Goal: Task Accomplishment & Management: Use online tool/utility

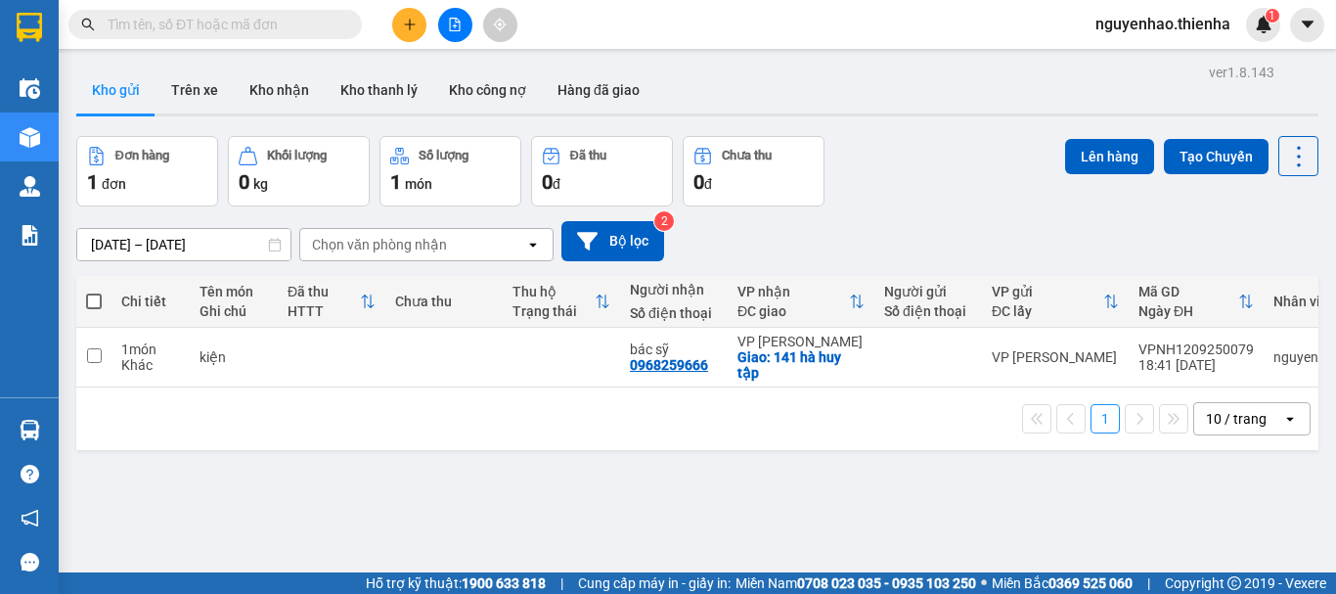
click at [411, 24] on icon "plus" at bounding box center [409, 23] width 11 height 1
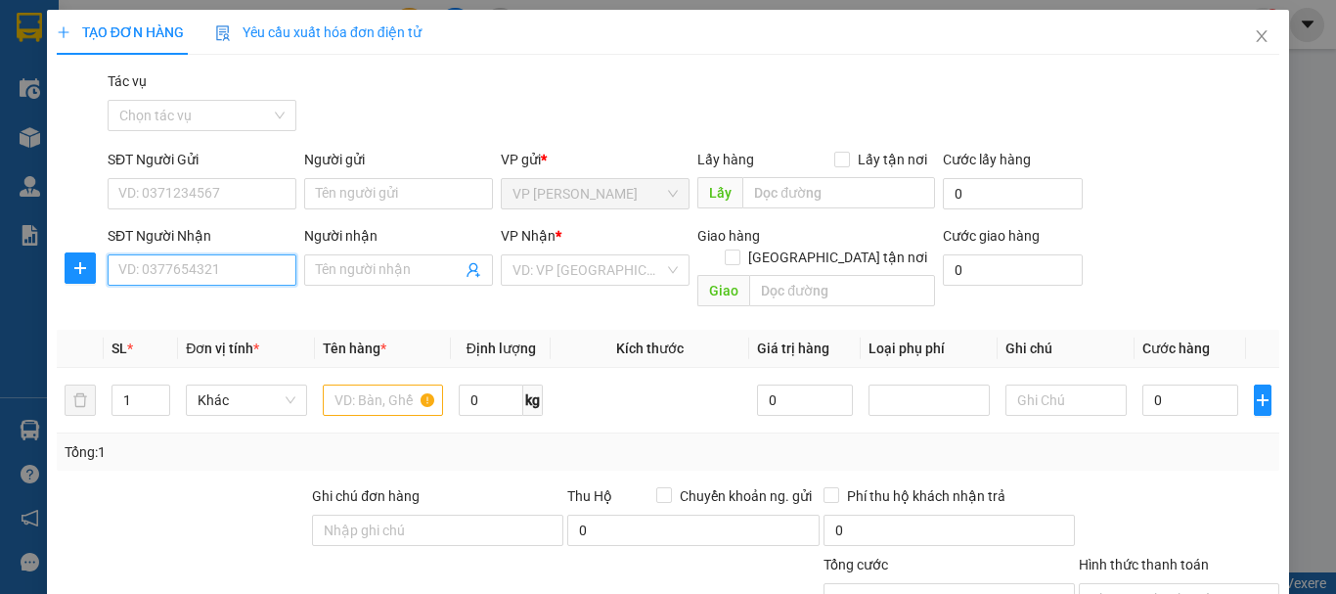
click at [170, 275] on input "SĐT Người Nhận" at bounding box center [202, 269] width 189 height 31
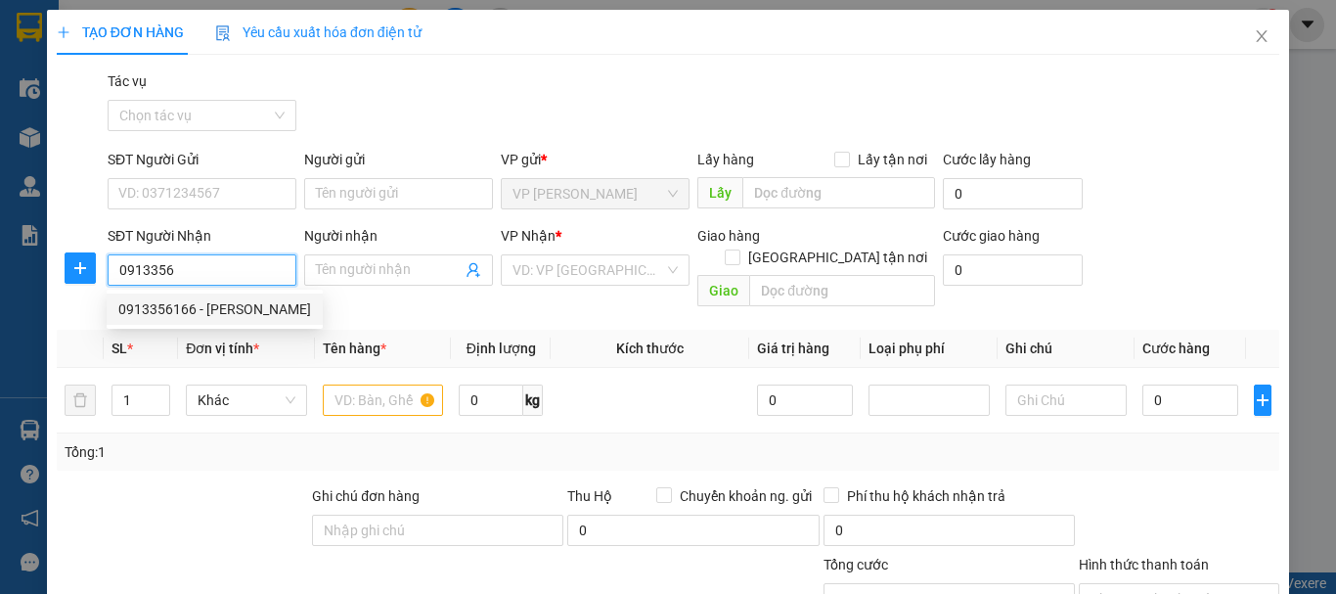
click at [224, 313] on div "0913356166 - hoàng linh" at bounding box center [214, 309] width 193 height 22
type input "0913356166"
type input "hoàng linh"
checkbox input "true"
type input "102 hàm nghi"
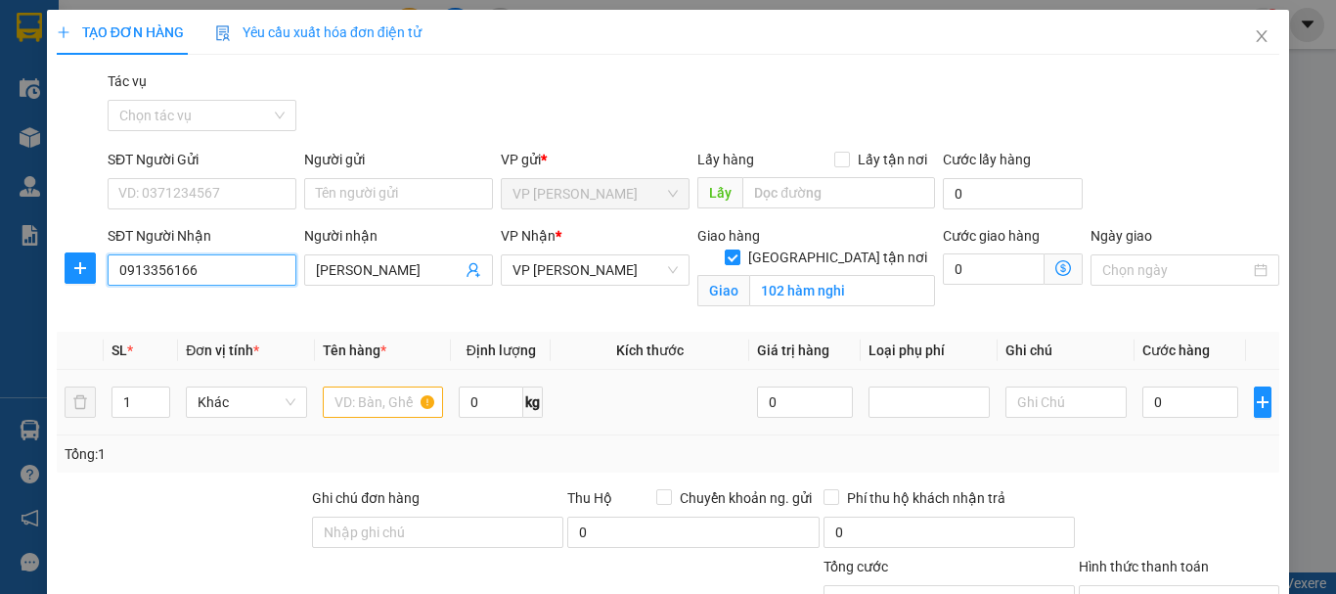
type input "0913356166"
click at [376, 401] on input "text" at bounding box center [383, 401] width 121 height 31
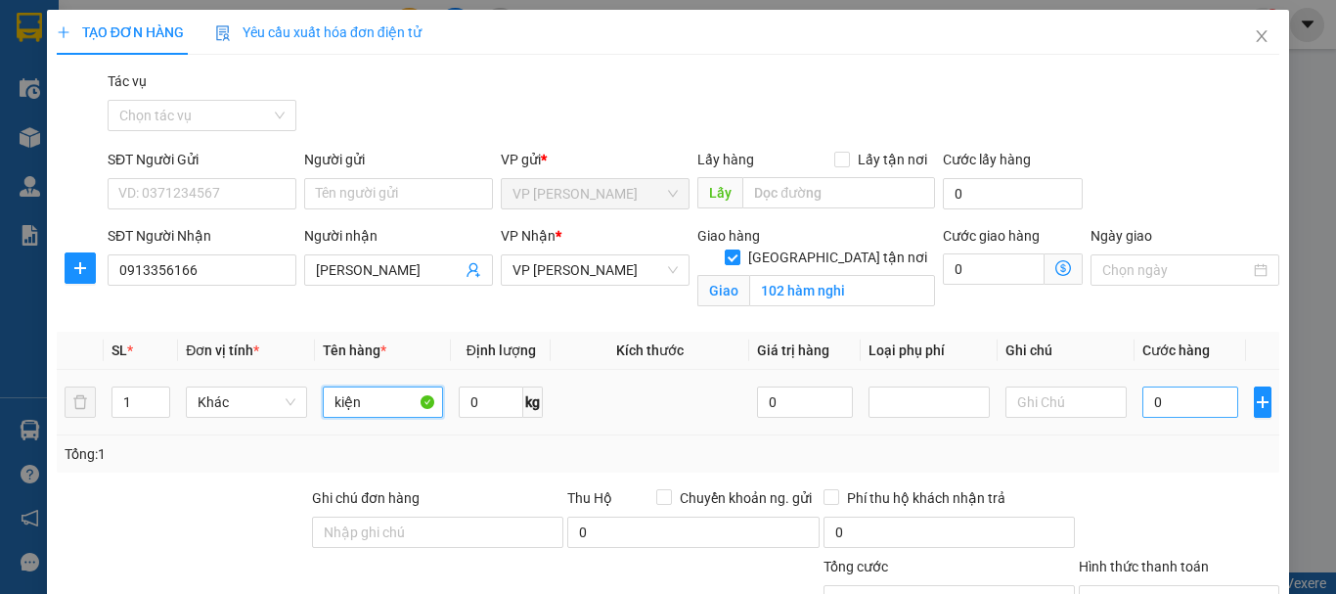
type input "kiện"
click at [1182, 405] on input "0" at bounding box center [1191, 401] width 96 height 31
type input "5"
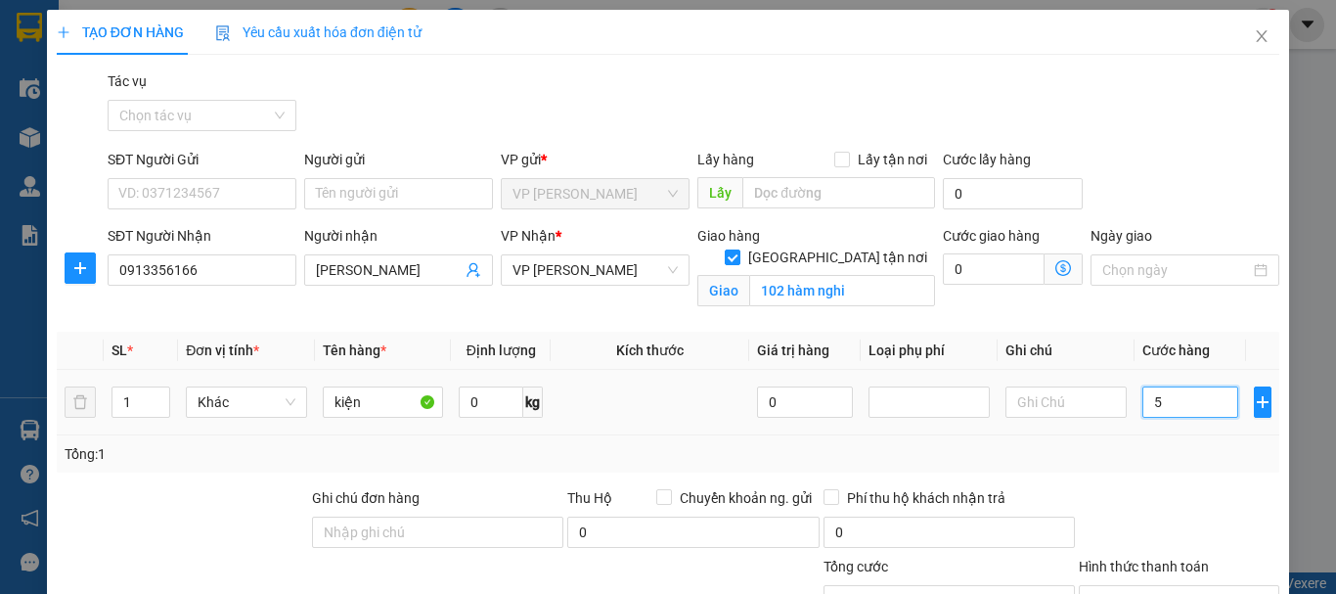
type input "50"
type input "500"
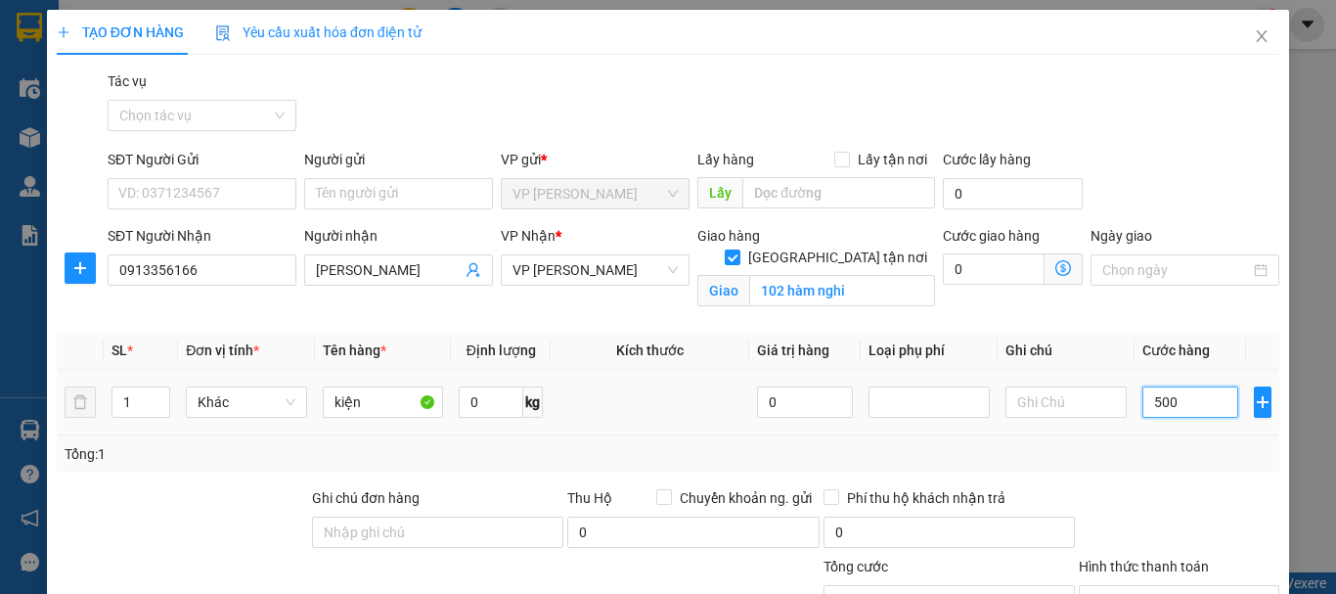
type input "500"
type input "5.000"
type input "50.000"
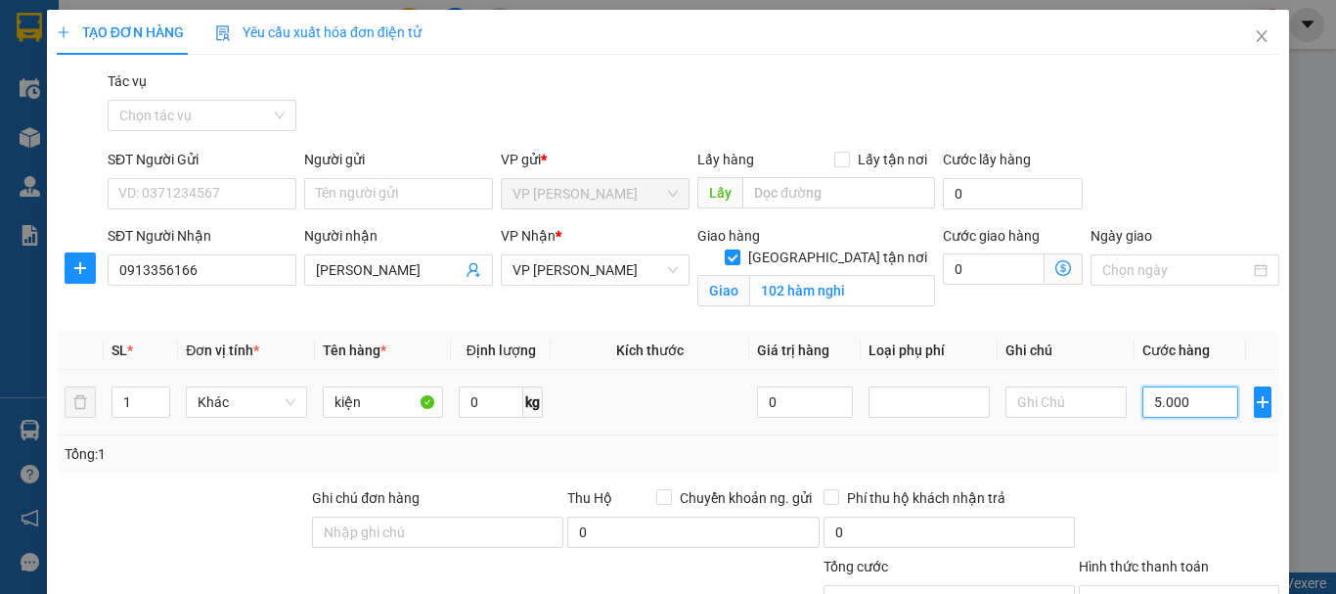
type input "50.000"
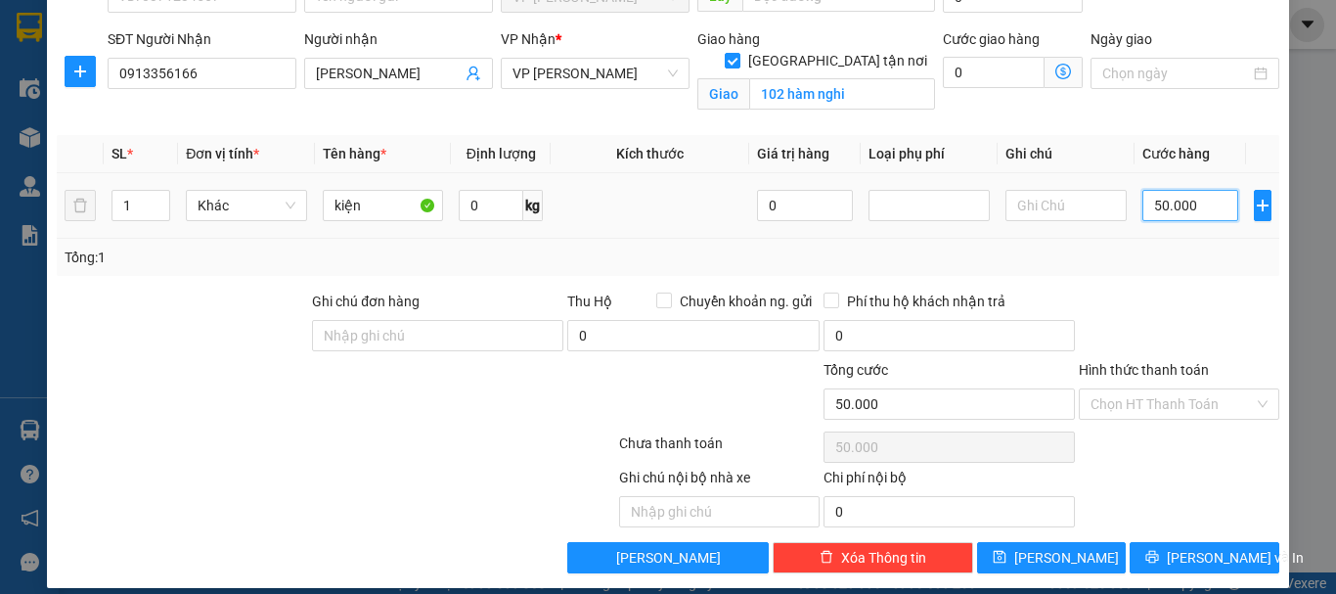
scroll to position [214, 0]
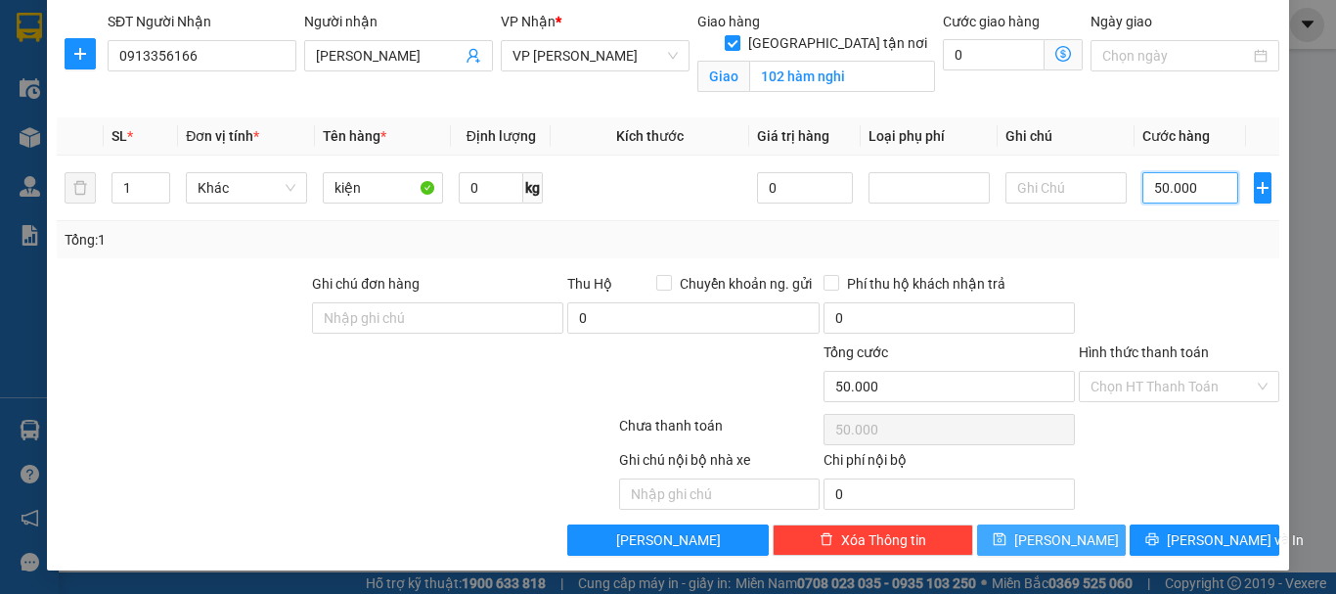
type input "50.000"
click at [1057, 542] on span "Lưu" at bounding box center [1066, 540] width 105 height 22
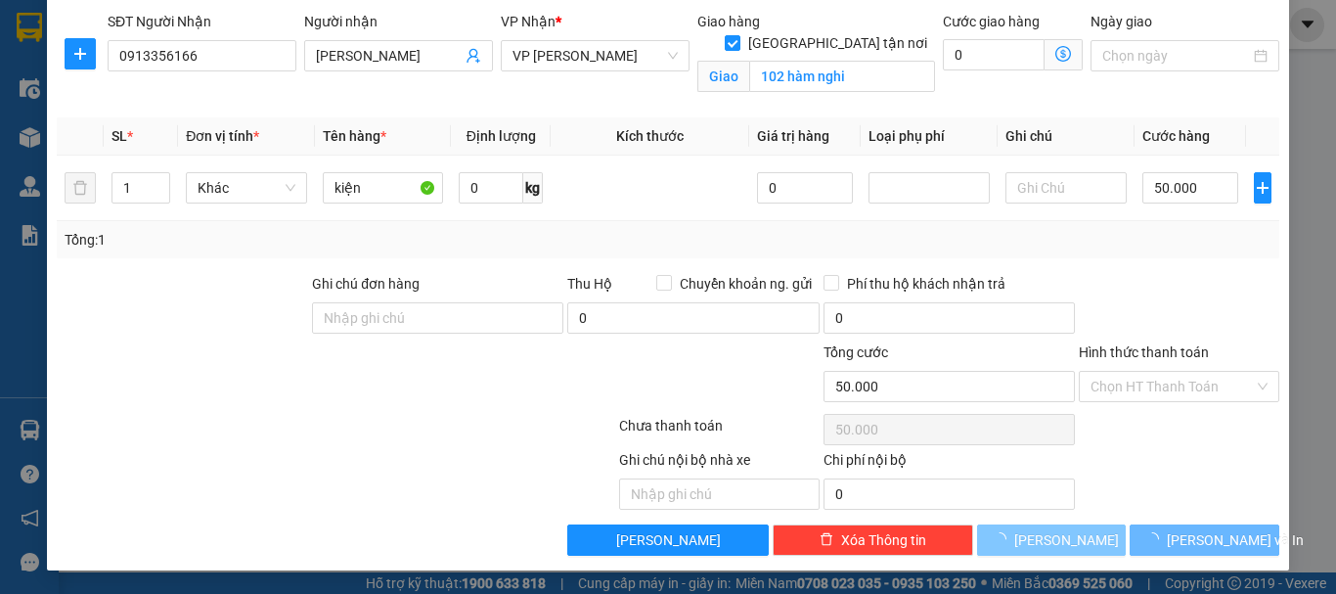
checkbox input "false"
type input "0"
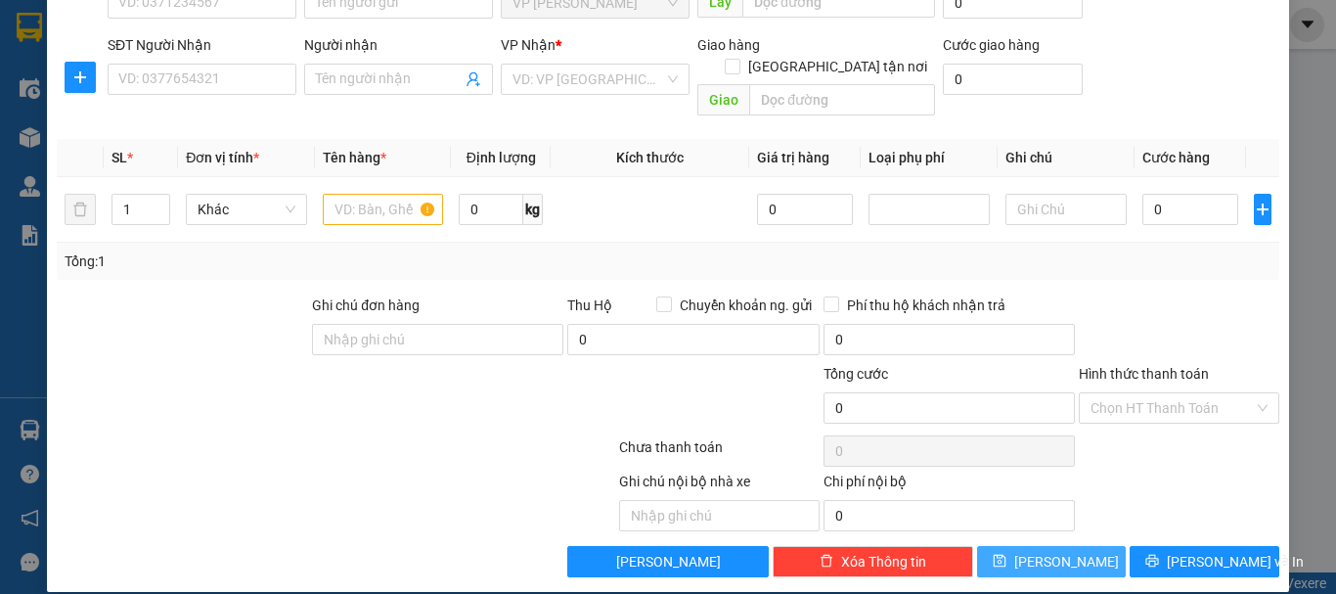
scroll to position [0, 0]
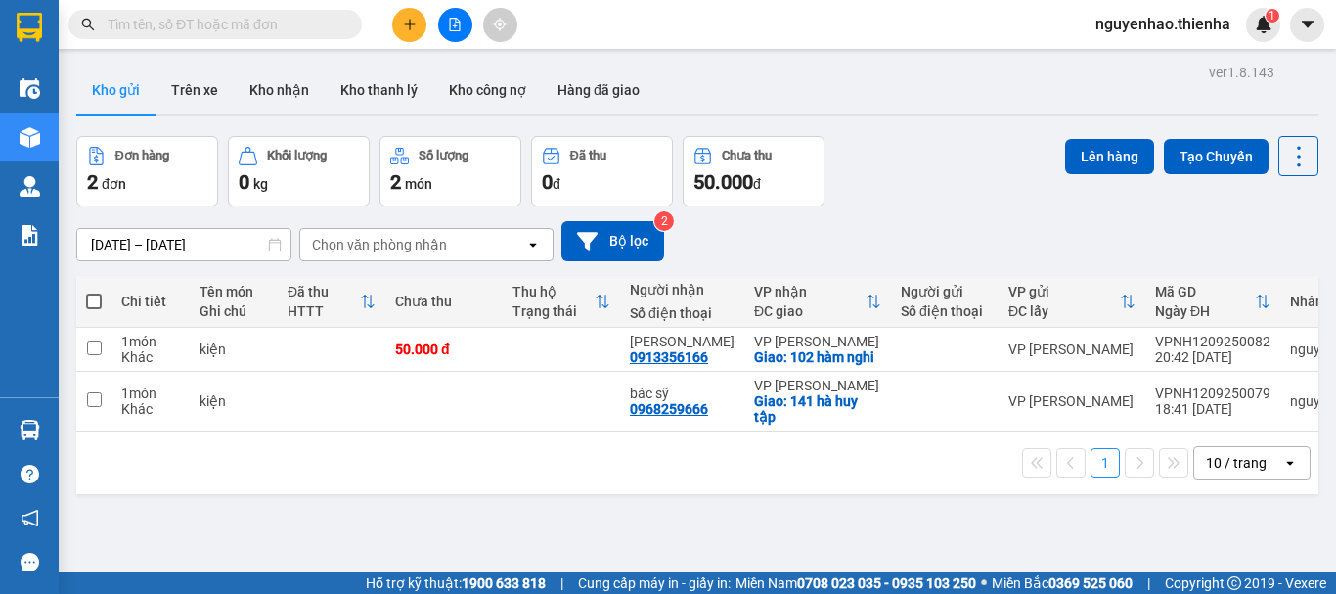
click at [110, 101] on button "Kho gửi" at bounding box center [115, 90] width 79 height 47
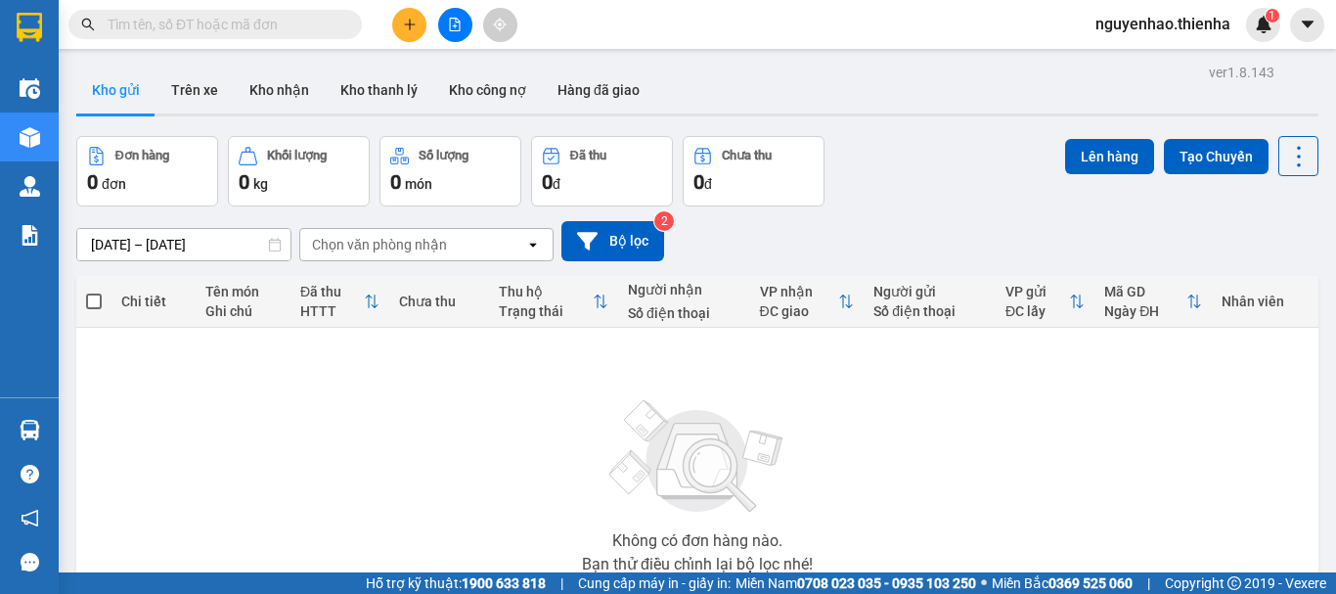
click at [137, 90] on button "Kho gửi" at bounding box center [115, 90] width 79 height 47
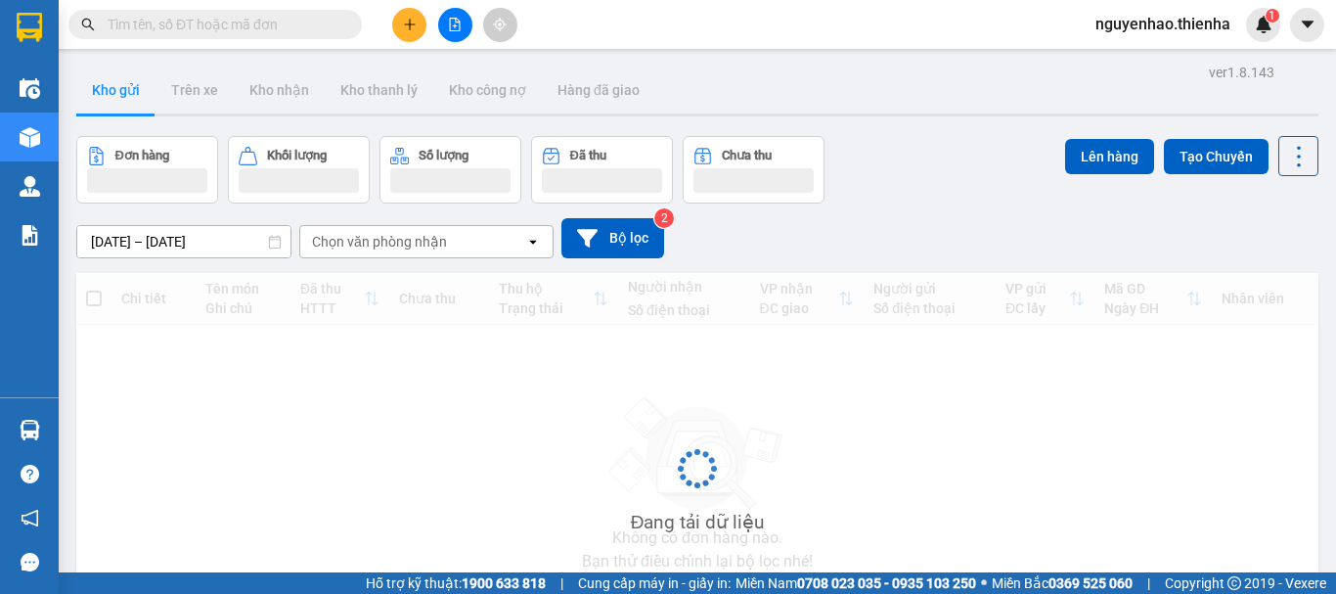
click at [454, 31] on button at bounding box center [455, 25] width 34 height 34
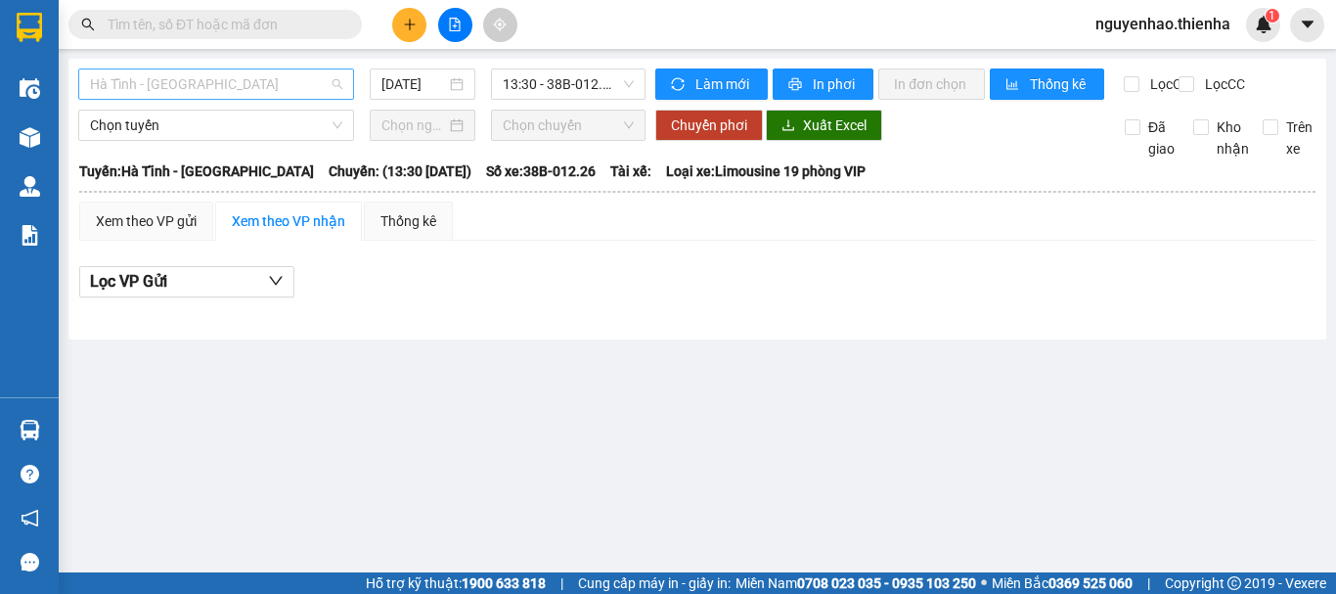
click at [171, 90] on span "Hà Tĩnh - [GEOGRAPHIC_DATA]" at bounding box center [216, 83] width 252 height 29
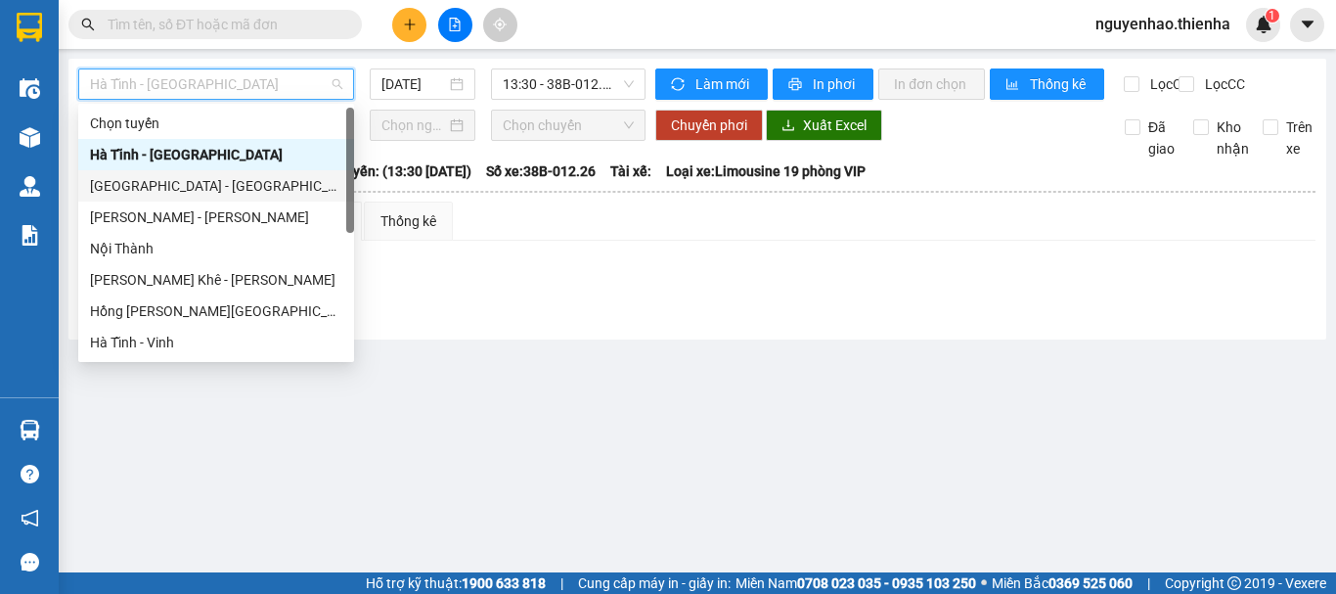
click at [150, 185] on div "[GEOGRAPHIC_DATA] - [GEOGRAPHIC_DATA]" at bounding box center [216, 186] width 252 height 22
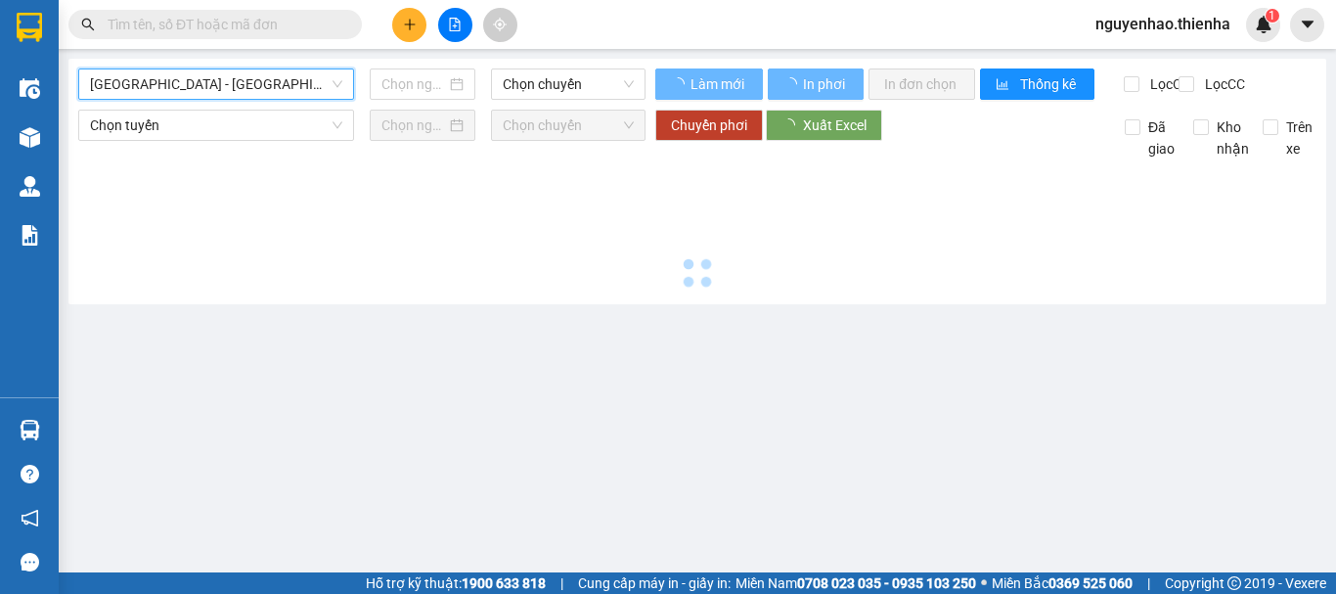
type input "[DATE]"
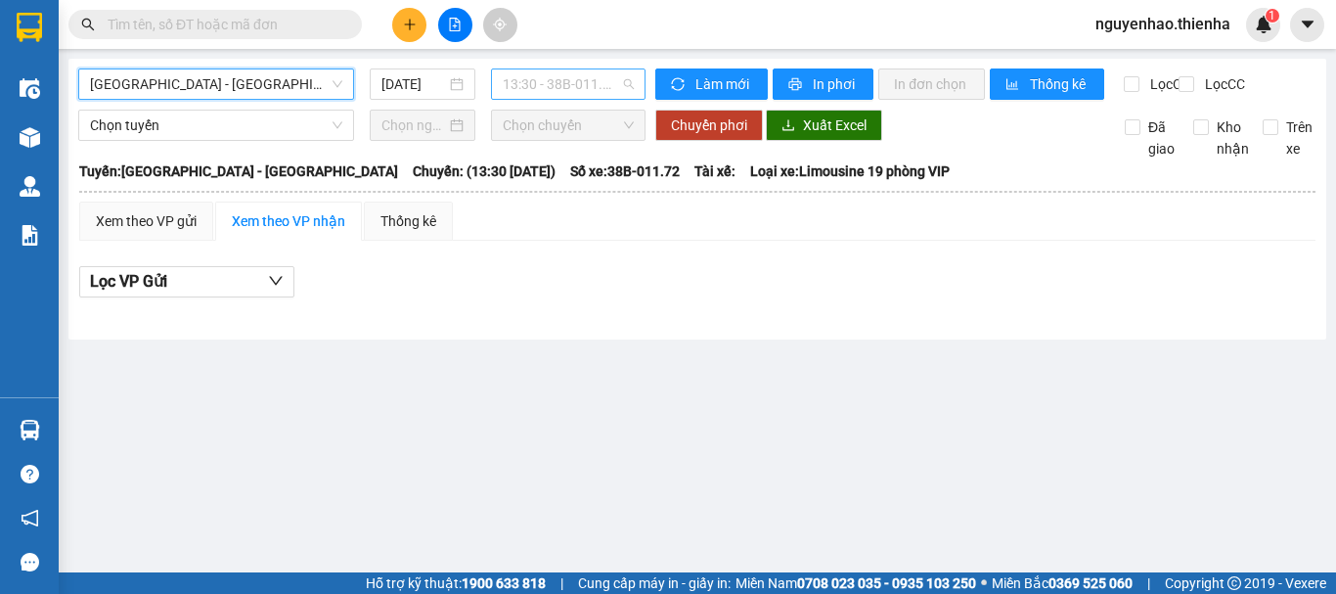
click at [542, 89] on span "13:30 - 38B-011.72" at bounding box center [568, 83] width 131 height 29
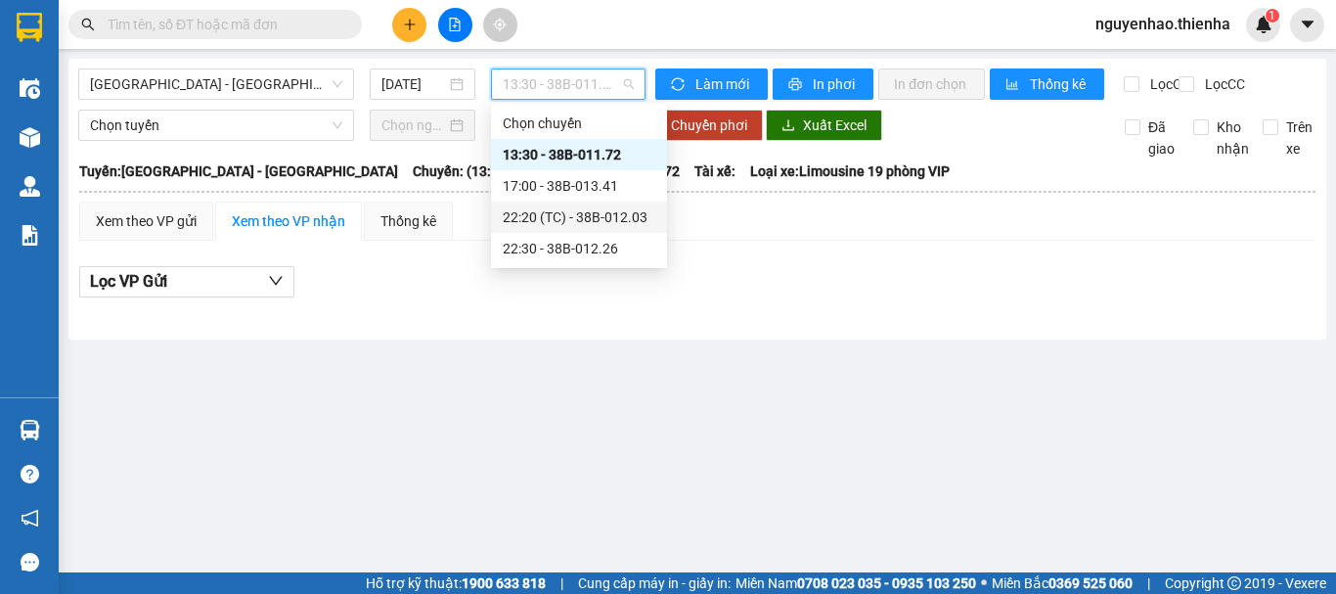
click at [614, 212] on div "22:20 (TC) - 38B-012.03" at bounding box center [579, 217] width 153 height 22
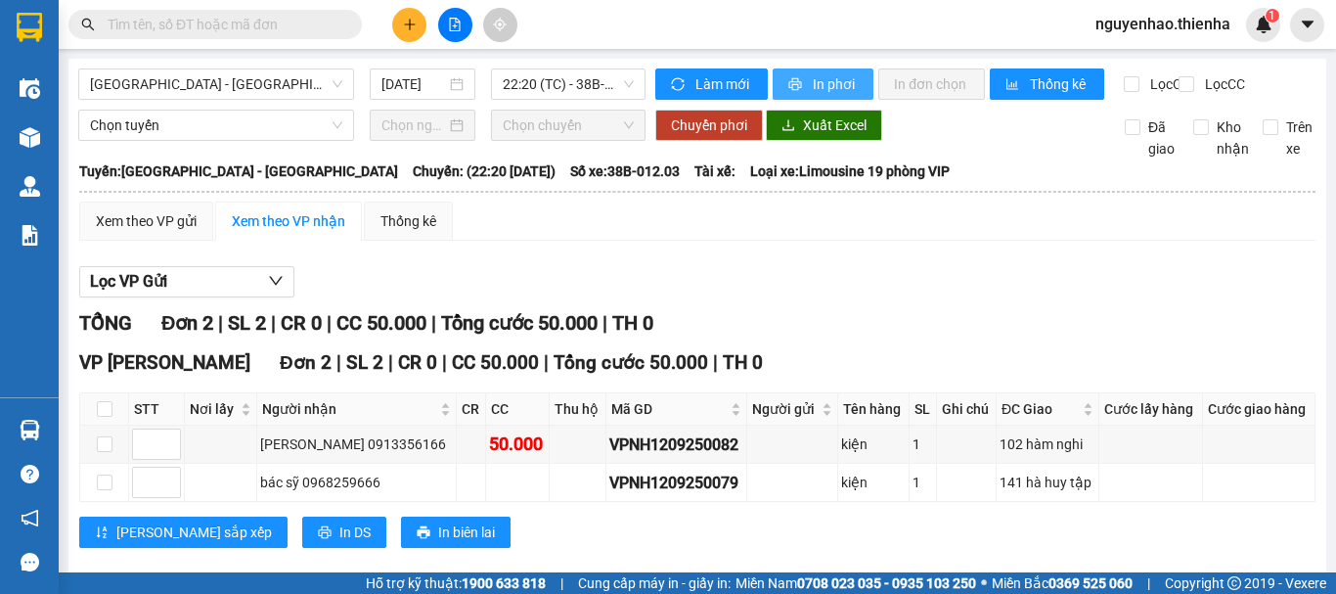
click at [813, 93] on span "In phơi" at bounding box center [835, 84] width 45 height 22
